Goal: Task Accomplishment & Management: Manage account settings

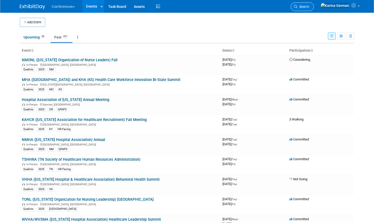
click at [309, 7] on span "Search" at bounding box center [303, 7] width 12 height 4
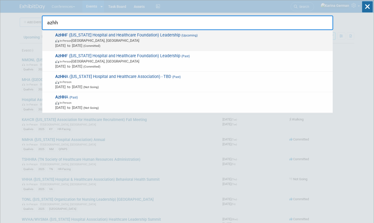
type input "azhh"
click at [189, 37] on span "(Upcoming)" at bounding box center [188, 36] width 17 height 4
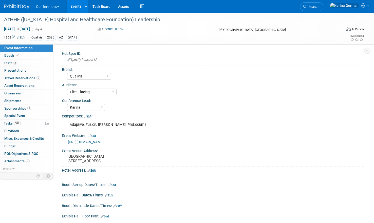
select select "Qualivis"
select select "Client-facing"
select select "Karina"
click at [29, 105] on div "0 Shipments 0 Shipments" at bounding box center [26, 101] width 53 height 8
click at [29, 107] on span "1" at bounding box center [29, 108] width 4 height 4
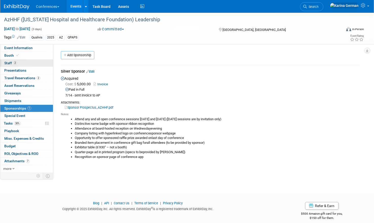
click at [22, 64] on link "2 Staff 2" at bounding box center [26, 63] width 53 height 7
